Goal: Information Seeking & Learning: Learn about a topic

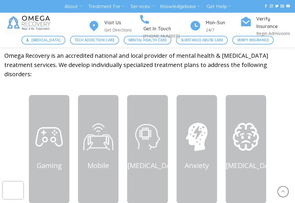
scroll to position [236, 0]
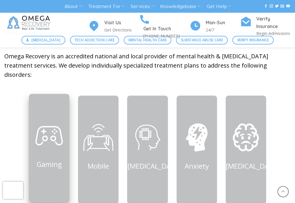
click at [54, 156] on div "Gaming" at bounding box center [49, 144] width 40 height 51
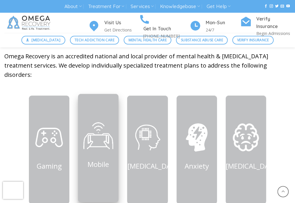
click at [97, 141] on img at bounding box center [98, 135] width 32 height 32
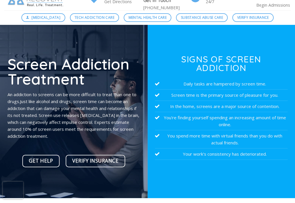
scroll to position [28, 0]
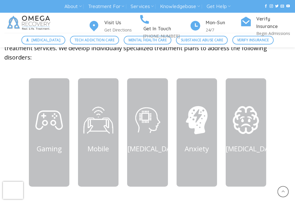
scroll to position [253, 0]
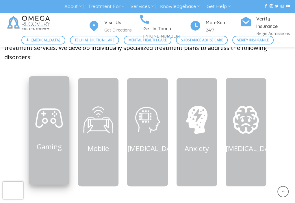
click at [51, 124] on img at bounding box center [49, 118] width 32 height 32
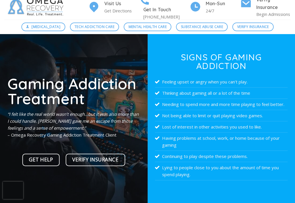
scroll to position [20, 0]
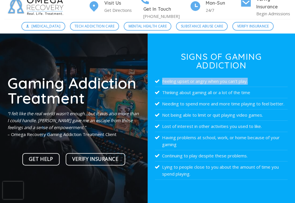
drag, startPoint x: 159, startPoint y: 82, endPoint x: 250, endPoint y: 85, distance: 90.2
click at [250, 85] on li "Feeling upset or angry when you can’t play." at bounding box center [221, 81] width 133 height 11
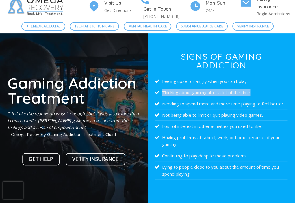
drag, startPoint x: 157, startPoint y: 90, endPoint x: 272, endPoint y: 92, distance: 114.1
click at [272, 92] on li "Thinking about gaming all or a lot of the time" at bounding box center [221, 92] width 133 height 11
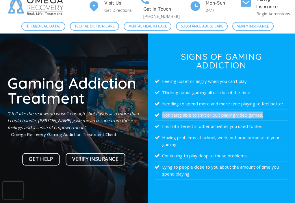
drag, startPoint x: 160, startPoint y: 114, endPoint x: 278, endPoint y: 119, distance: 118.8
click at [278, 119] on li "Not being able to limit or quit playing video games." at bounding box center [221, 114] width 133 height 11
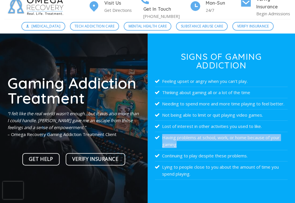
drag, startPoint x: 161, startPoint y: 137, endPoint x: 198, endPoint y: 149, distance: 38.4
click at [198, 149] on li "Having problems at school, work, or home because of your gaming" at bounding box center [221, 141] width 133 height 18
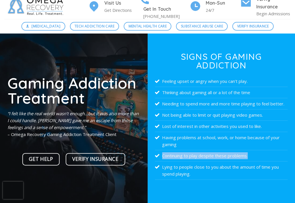
drag, startPoint x: 159, startPoint y: 155, endPoint x: 269, endPoint y: 157, distance: 110.1
click at [269, 157] on li "Continuing to play despite these problems." at bounding box center [221, 155] width 133 height 11
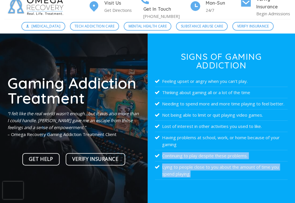
drag, startPoint x: 199, startPoint y: 178, endPoint x: 156, endPoint y: 159, distance: 47.6
click at [156, 159] on ul "Feeling upset or angry when you can’t play. Thinking about gaming all or a lot …" at bounding box center [221, 128] width 133 height 104
click at [156, 159] on li "Continuing to play despite these problems." at bounding box center [221, 155] width 133 height 11
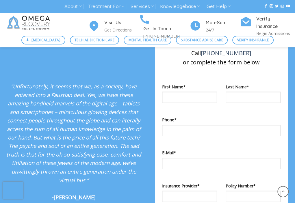
scroll to position [562, 0]
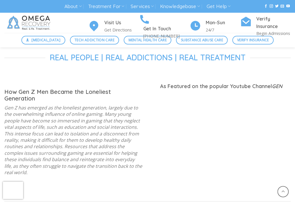
scroll to position [423, 0]
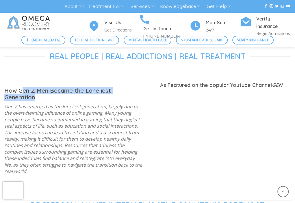
drag, startPoint x: 21, startPoint y: 95, endPoint x: 141, endPoint y: 93, distance: 120.2
click at [141, 93] on h3 "How Gen Z Men Became the Loneliest Generation" at bounding box center [73, 94] width 139 height 13
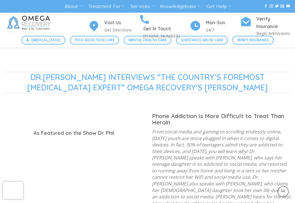
scroll to position [567, 0]
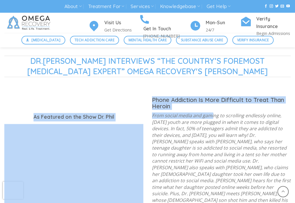
drag, startPoint x: 148, startPoint y: 96, endPoint x: 212, endPoint y: 110, distance: 65.6
click at [212, 110] on div "DR.[PERSON_NAME] INTERVIEWS “THE COUNTRY’S FOREMOST [MEDICAL_DATA] EXPERT” OMEG…" at bounding box center [147, 151] width 295 height 192
click at [212, 110] on div "Phone Addiction Is More Difficult to Treat Than Heroin" at bounding box center [221, 163] width 139 height 132
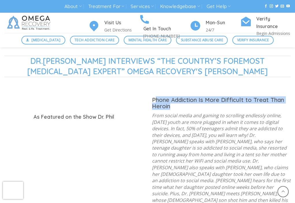
drag, startPoint x: 191, startPoint y: 106, endPoint x: 156, endPoint y: 101, distance: 35.0
click at [156, 101] on h3 "Phone Addiction Is More Difficult to Treat Than Heroin" at bounding box center [221, 103] width 139 height 13
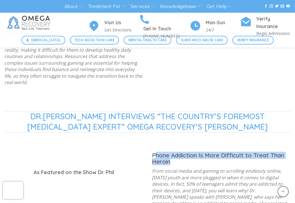
scroll to position [567, 0]
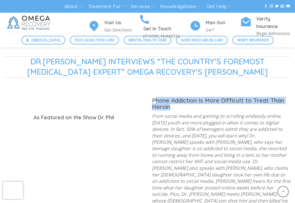
click at [165, 102] on h3 "Phone Addiction Is More Difficult to Treat Than Heroin" at bounding box center [221, 103] width 139 height 13
drag, startPoint x: 153, startPoint y: 101, endPoint x: 208, endPoint y: 109, distance: 55.7
click at [208, 109] on h3 "Phone Addiction Is More Difficult to Treat Than Heroin" at bounding box center [221, 103] width 139 height 13
